Goal: Find specific page/section: Find specific page/section

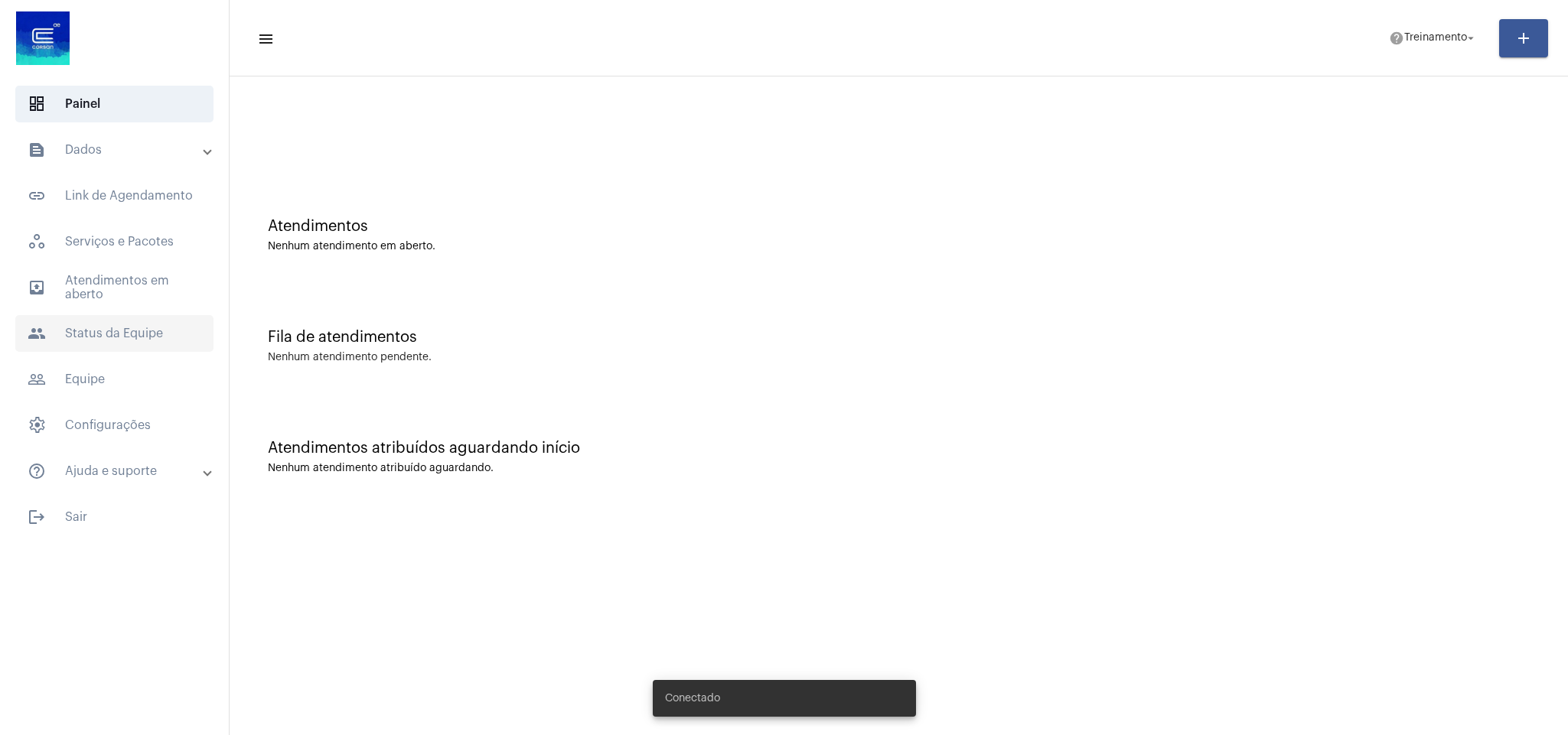
click at [62, 328] on span "people Status da Equipe" at bounding box center [115, 334] width 199 height 37
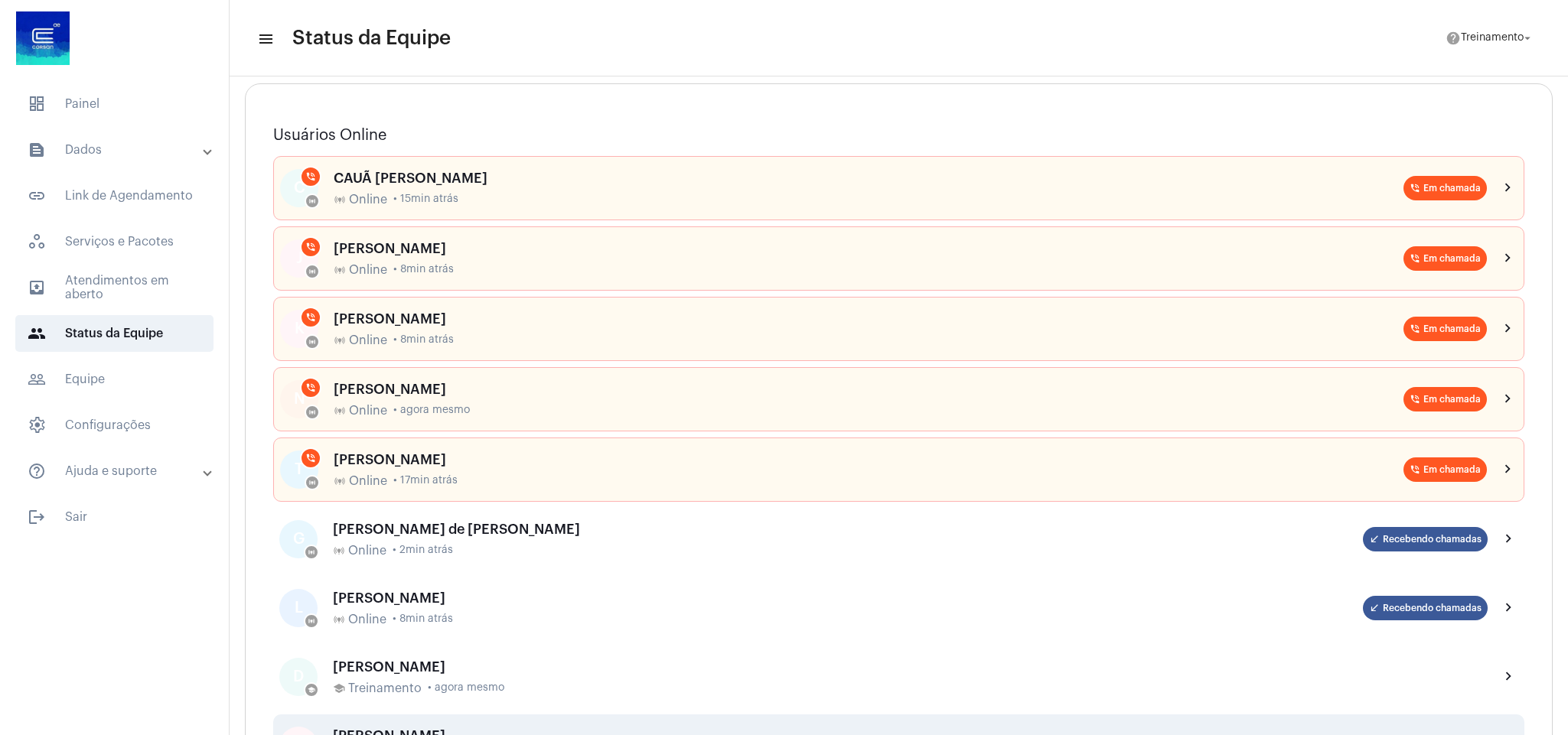
scroll to position [114, 0]
